Goal: Navigation & Orientation: Go to known website

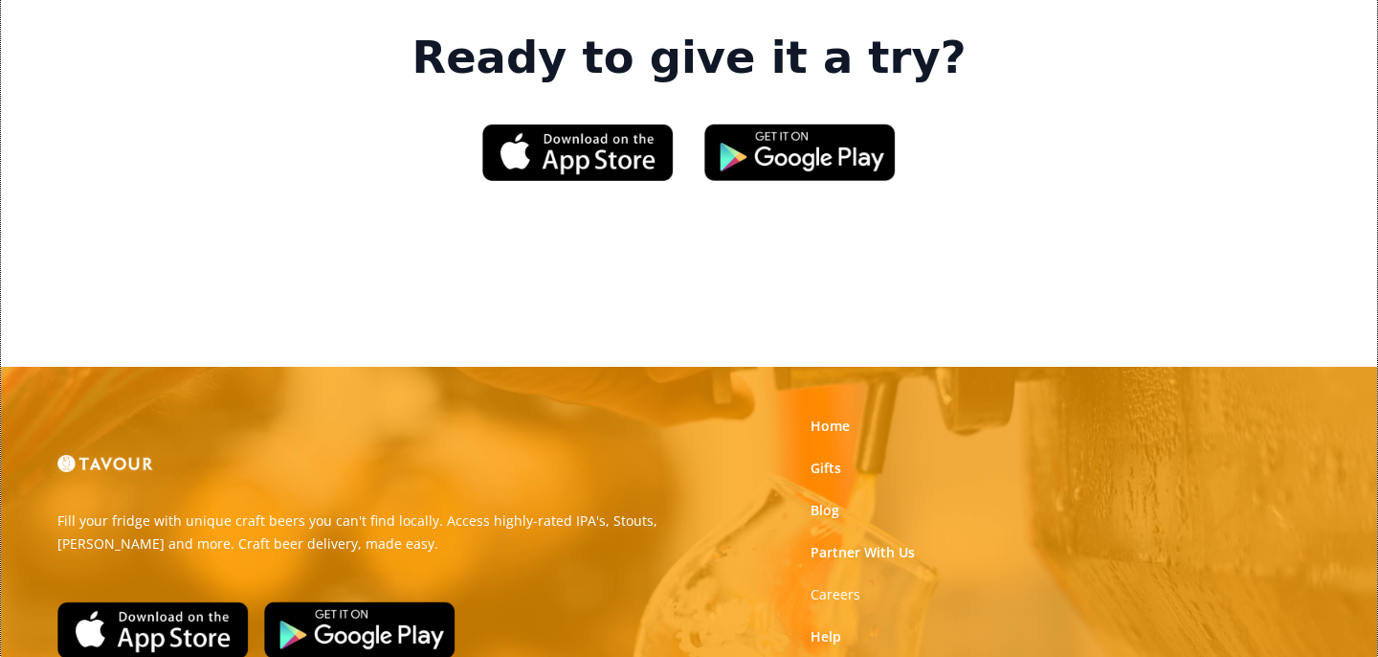
scroll to position [3060, 0]
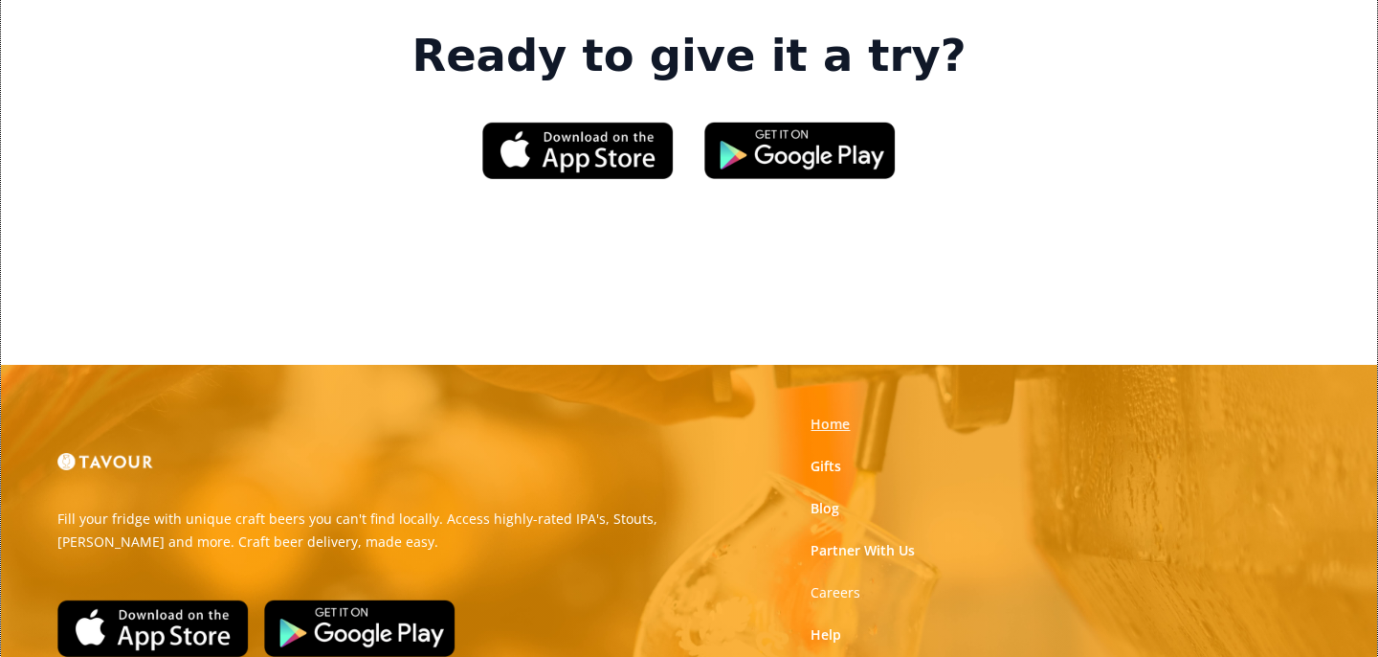
click at [825, 414] on link "Home" at bounding box center [830, 423] width 39 height 19
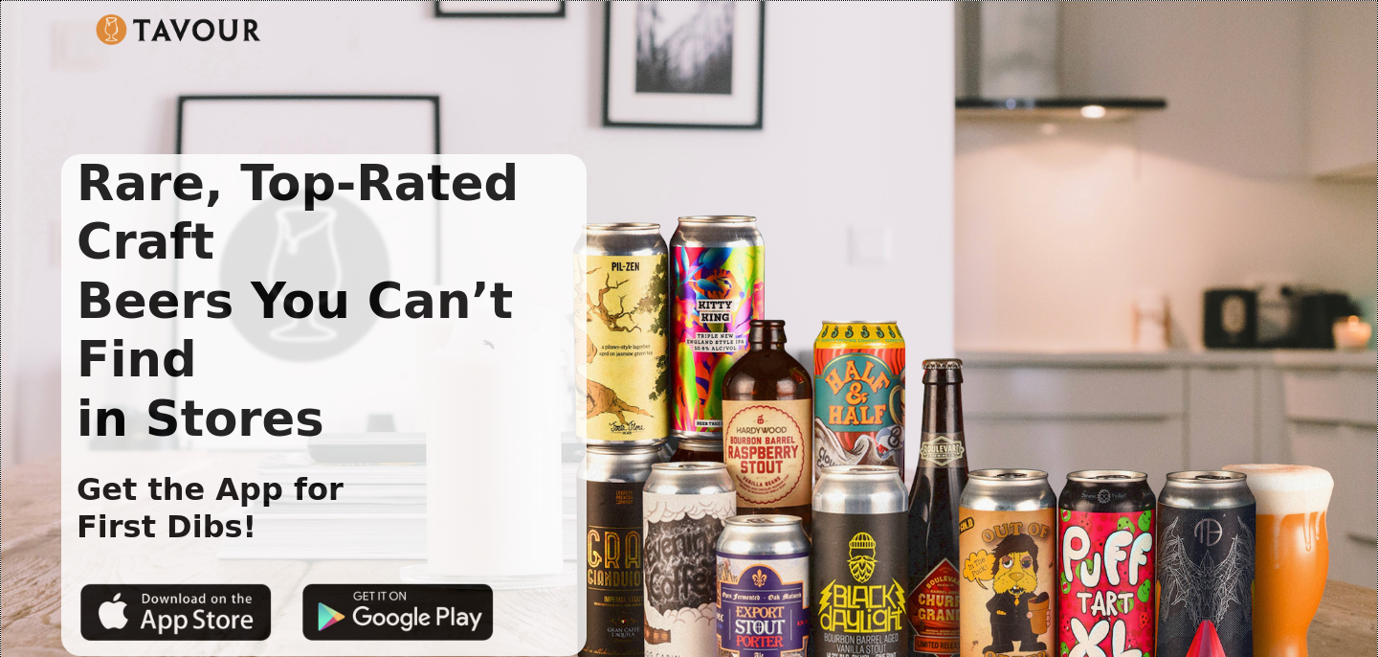
click at [109, 29] on img at bounding box center [179, 29] width 166 height 31
click at [185, 21] on img at bounding box center [179, 29] width 166 height 31
